Goal: Complete application form

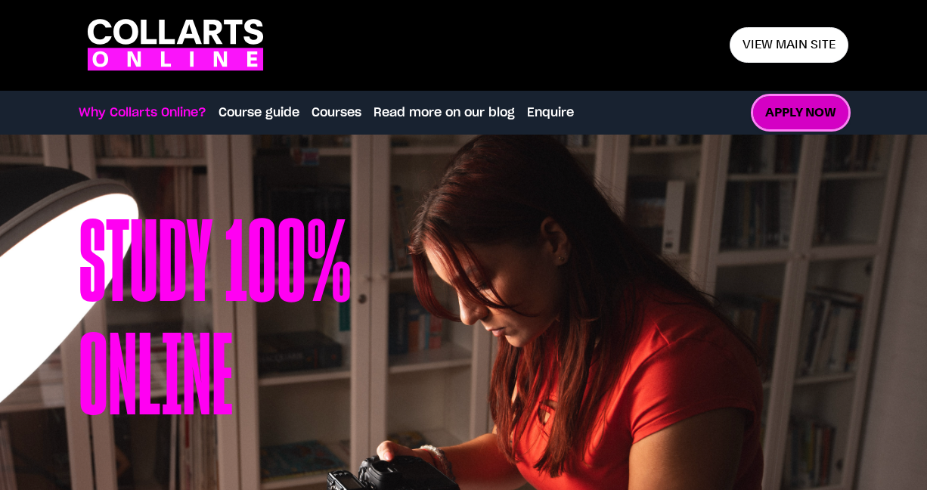
click at [807, 107] on link "Apply now" at bounding box center [800, 113] width 95 height 34
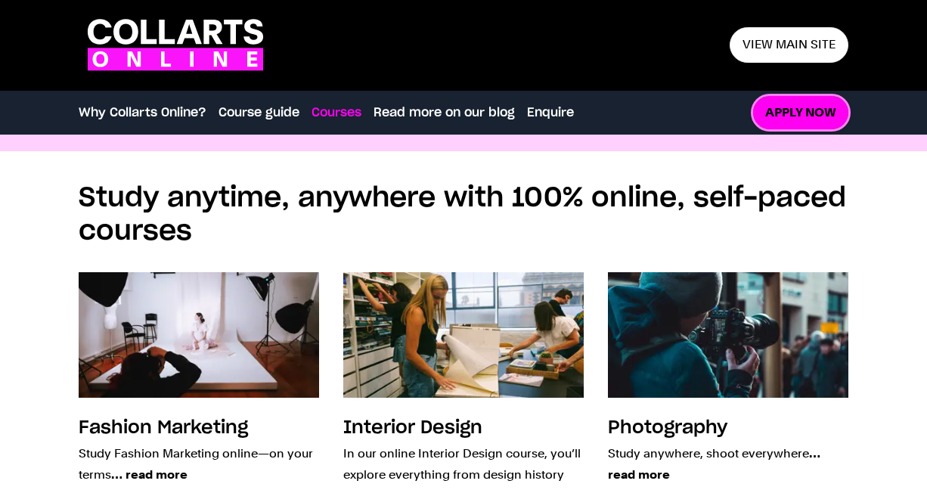
scroll to position [1246, 0]
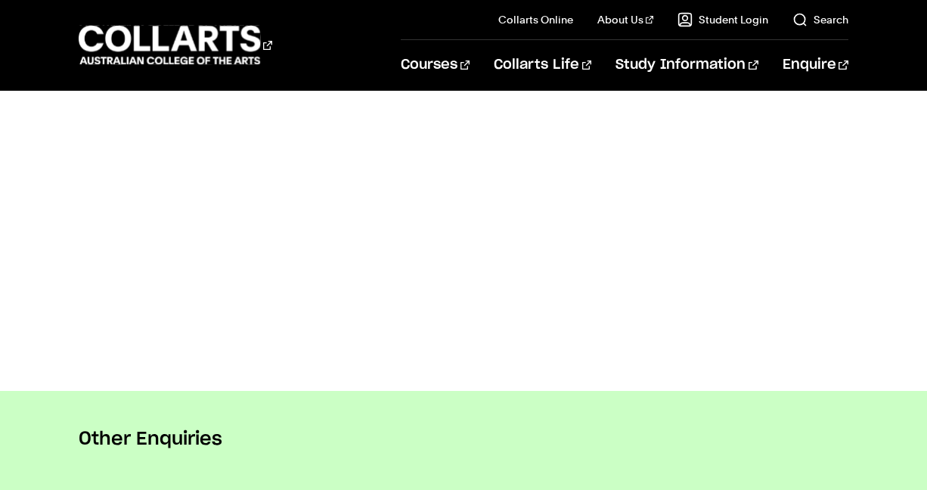
scroll to position [1032, 0]
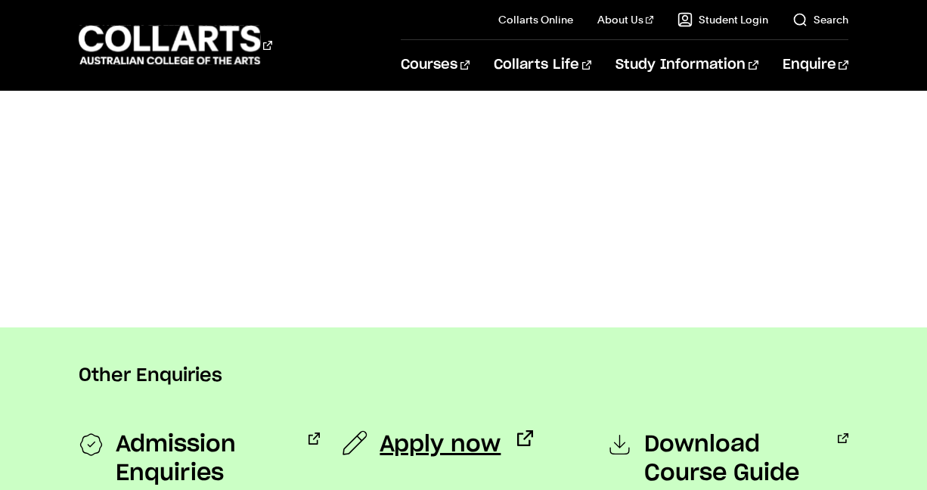
click at [414, 430] on span "Apply now" at bounding box center [440, 444] width 121 height 29
